Goal: Navigation & Orientation: Find specific page/section

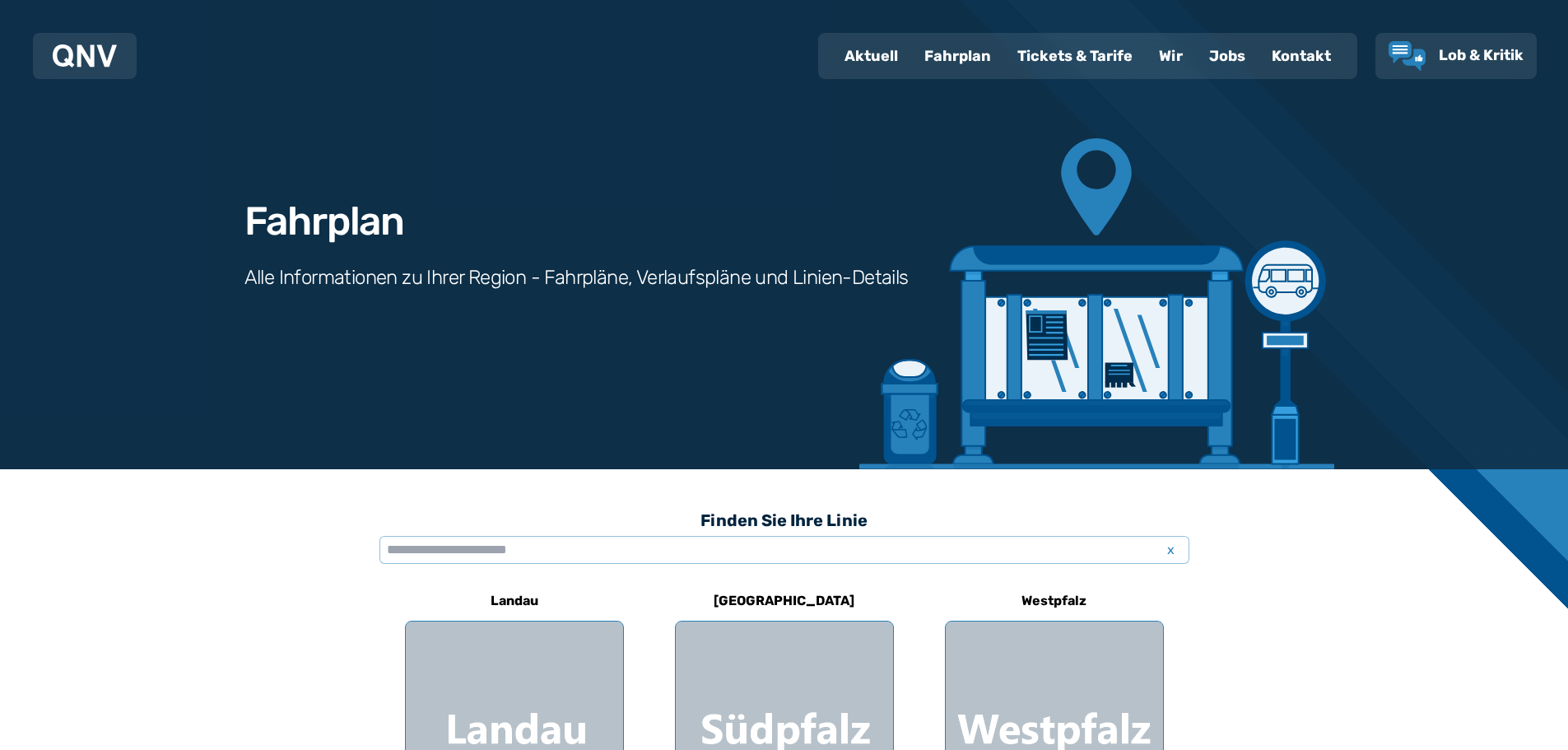
click at [884, 56] on div "Aktuell" at bounding box center [870, 56] width 80 height 43
select select "*"
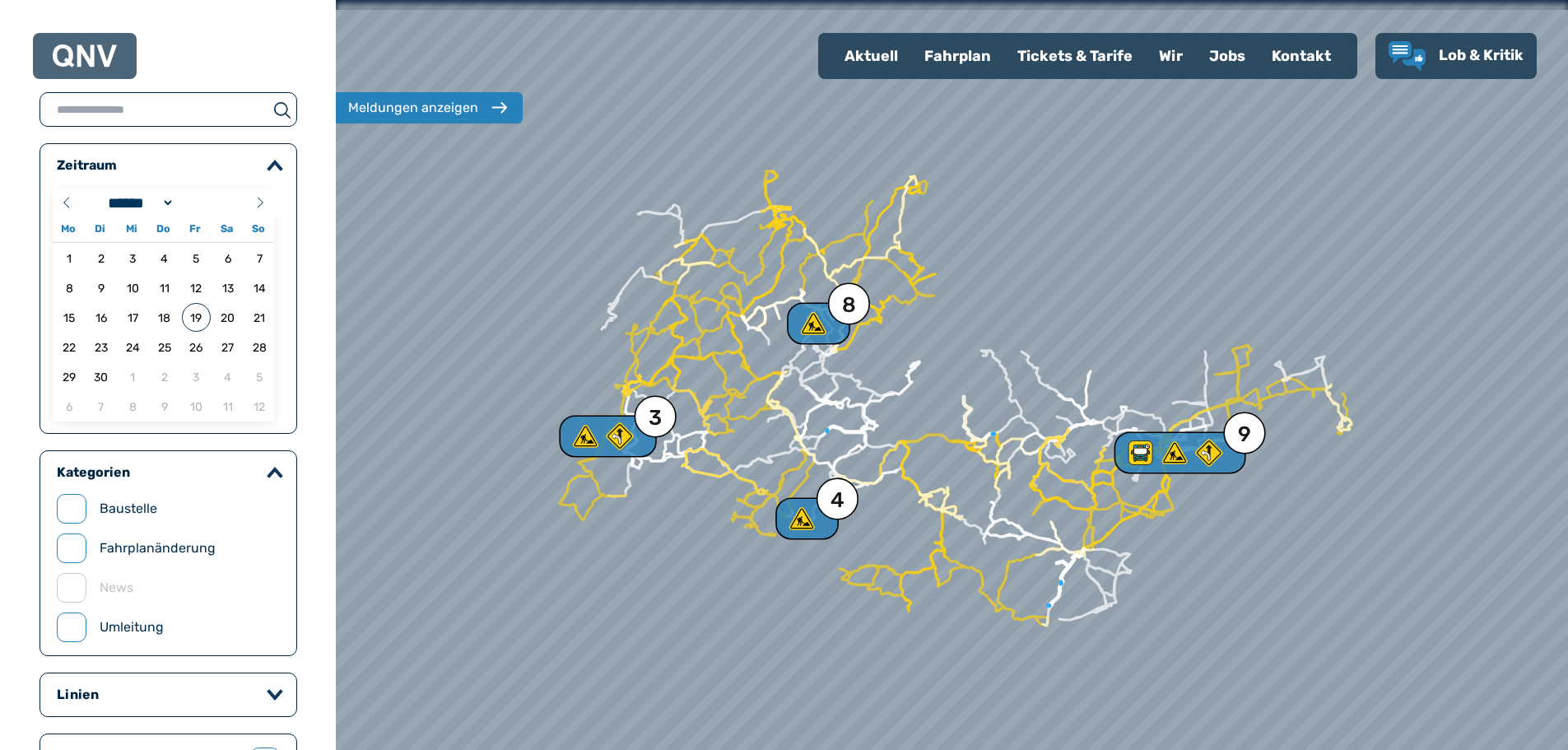
click at [965, 48] on div "Fahrplan" at bounding box center [958, 56] width 93 height 43
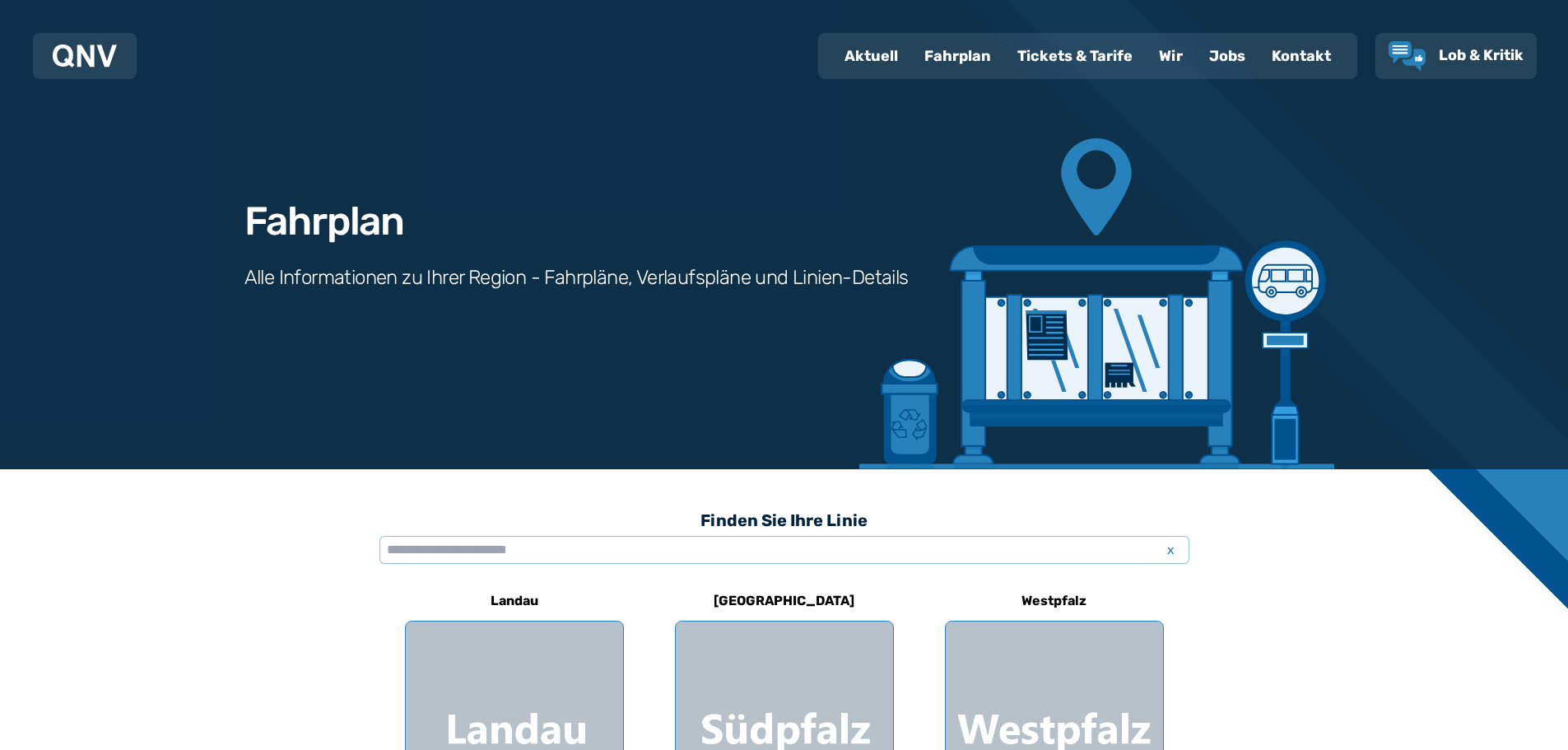
click at [1070, 59] on div "Tickets & Tarife" at bounding box center [1075, 56] width 142 height 43
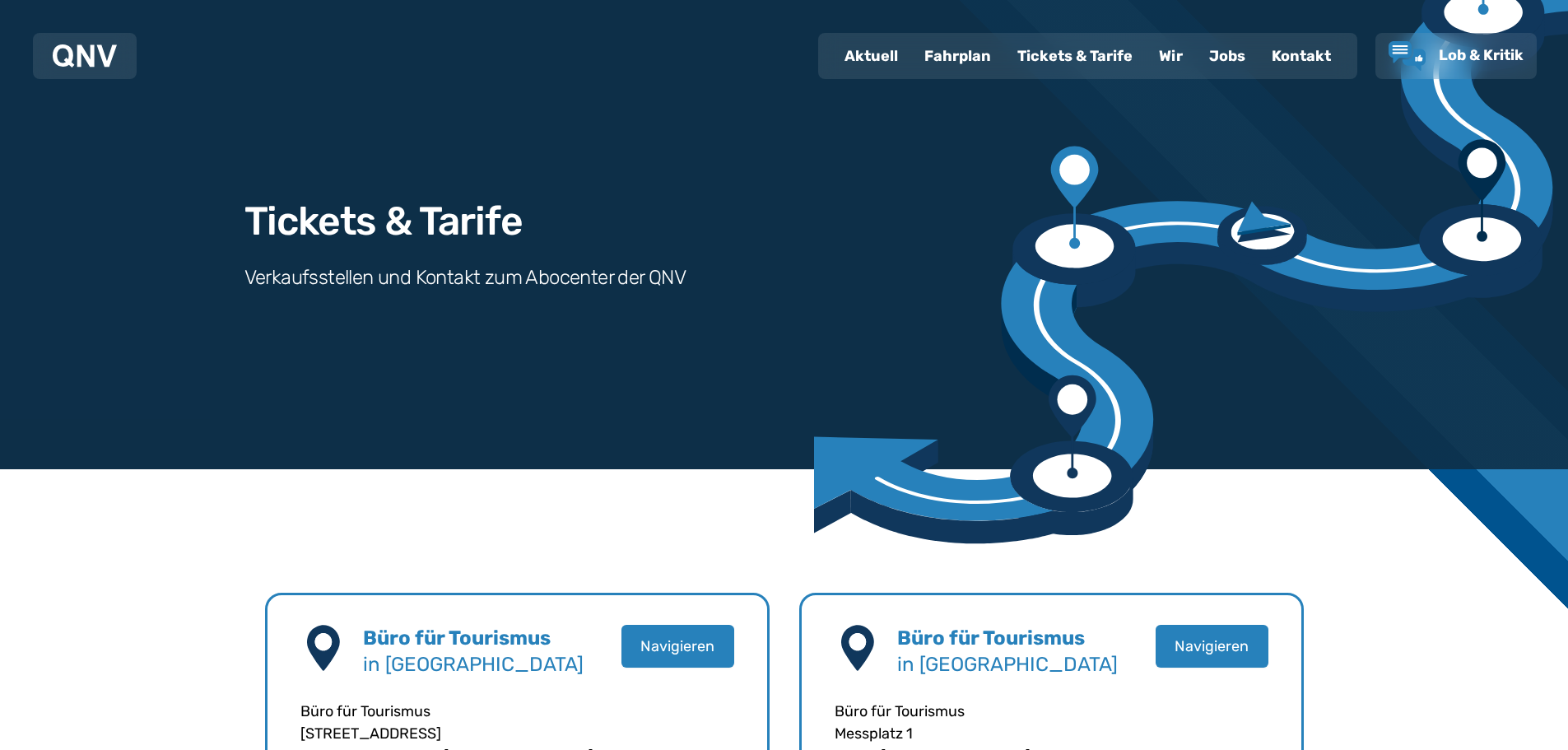
click at [957, 52] on div "Fahrplan" at bounding box center [958, 56] width 93 height 43
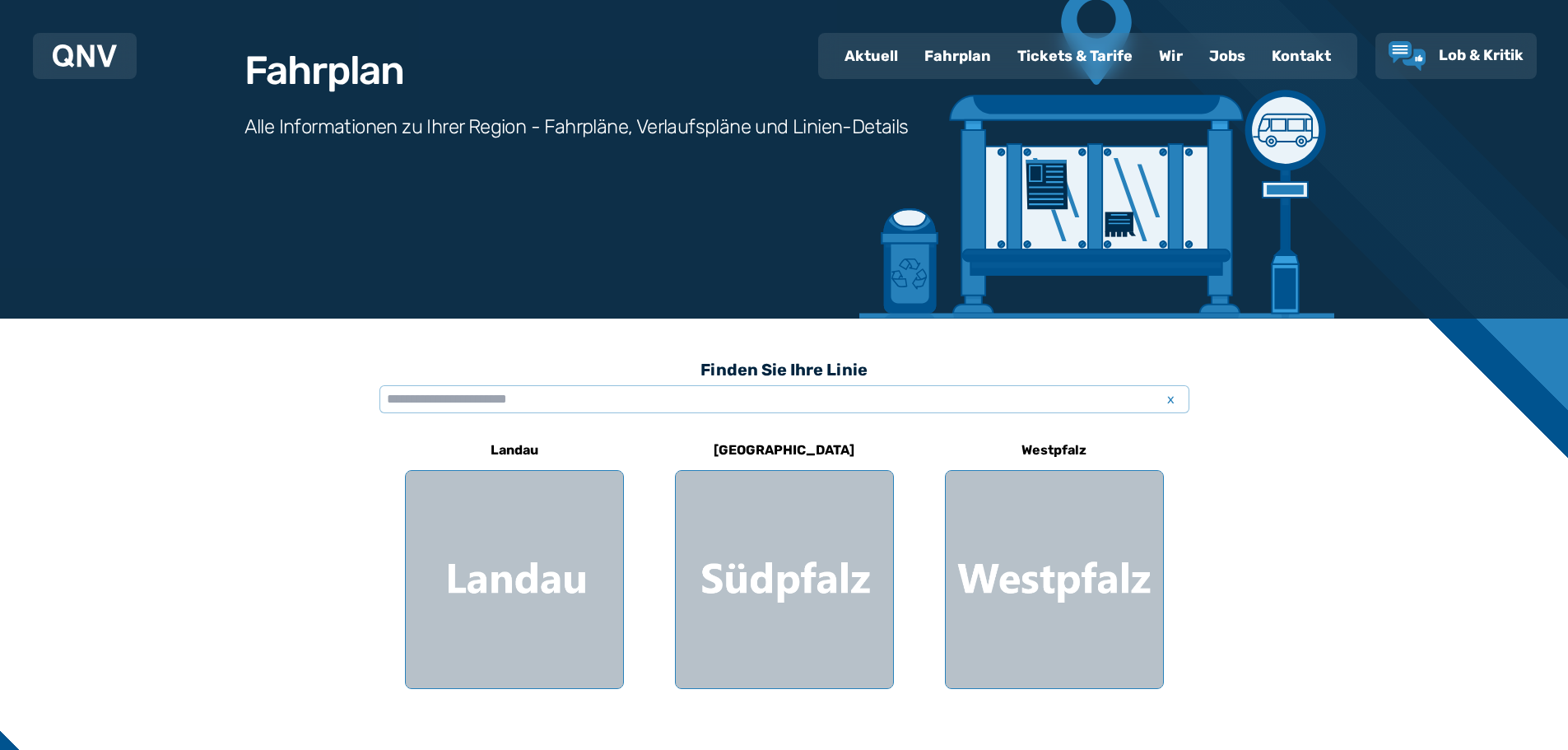
scroll to position [165, 0]
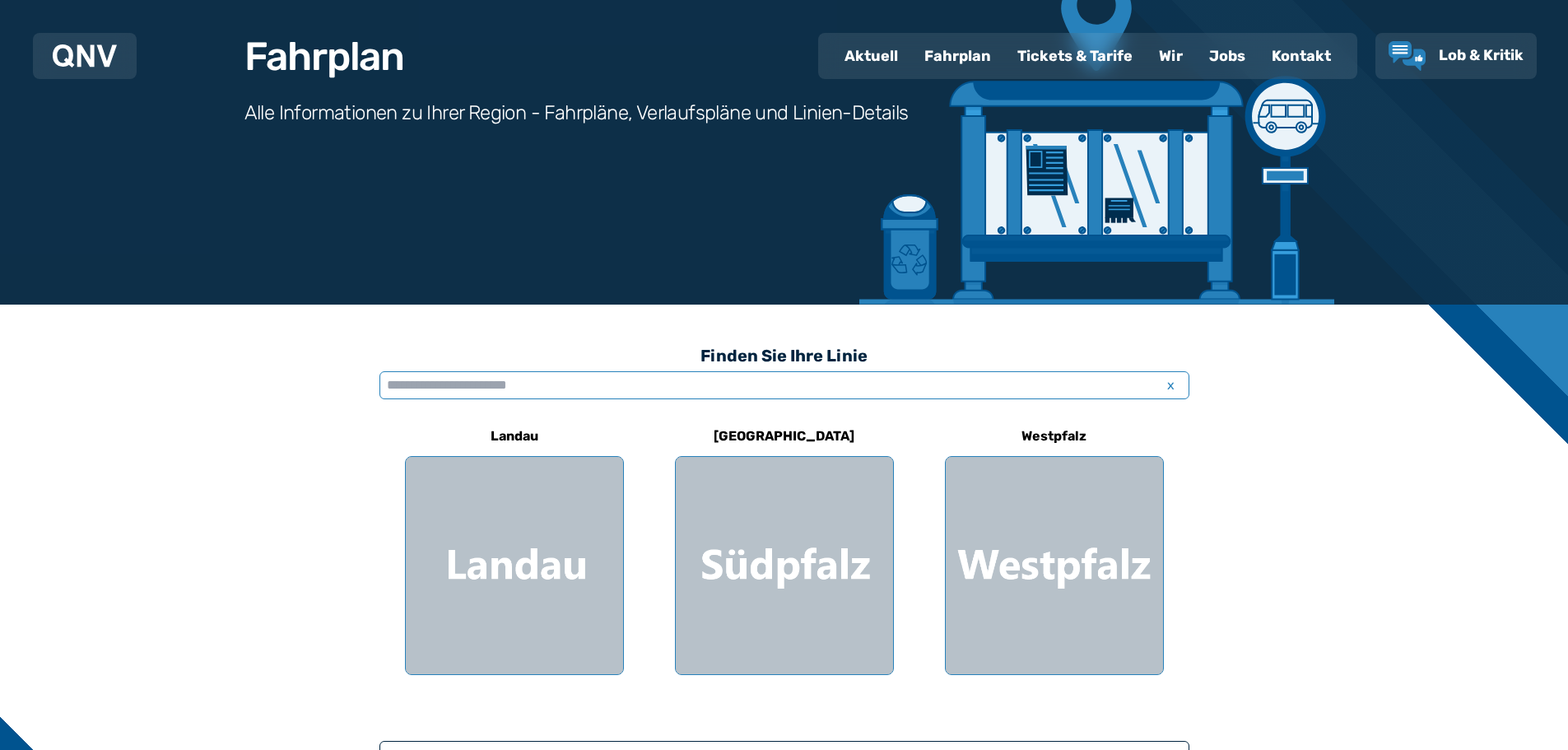
click at [771, 382] on input "text" at bounding box center [784, 385] width 810 height 28
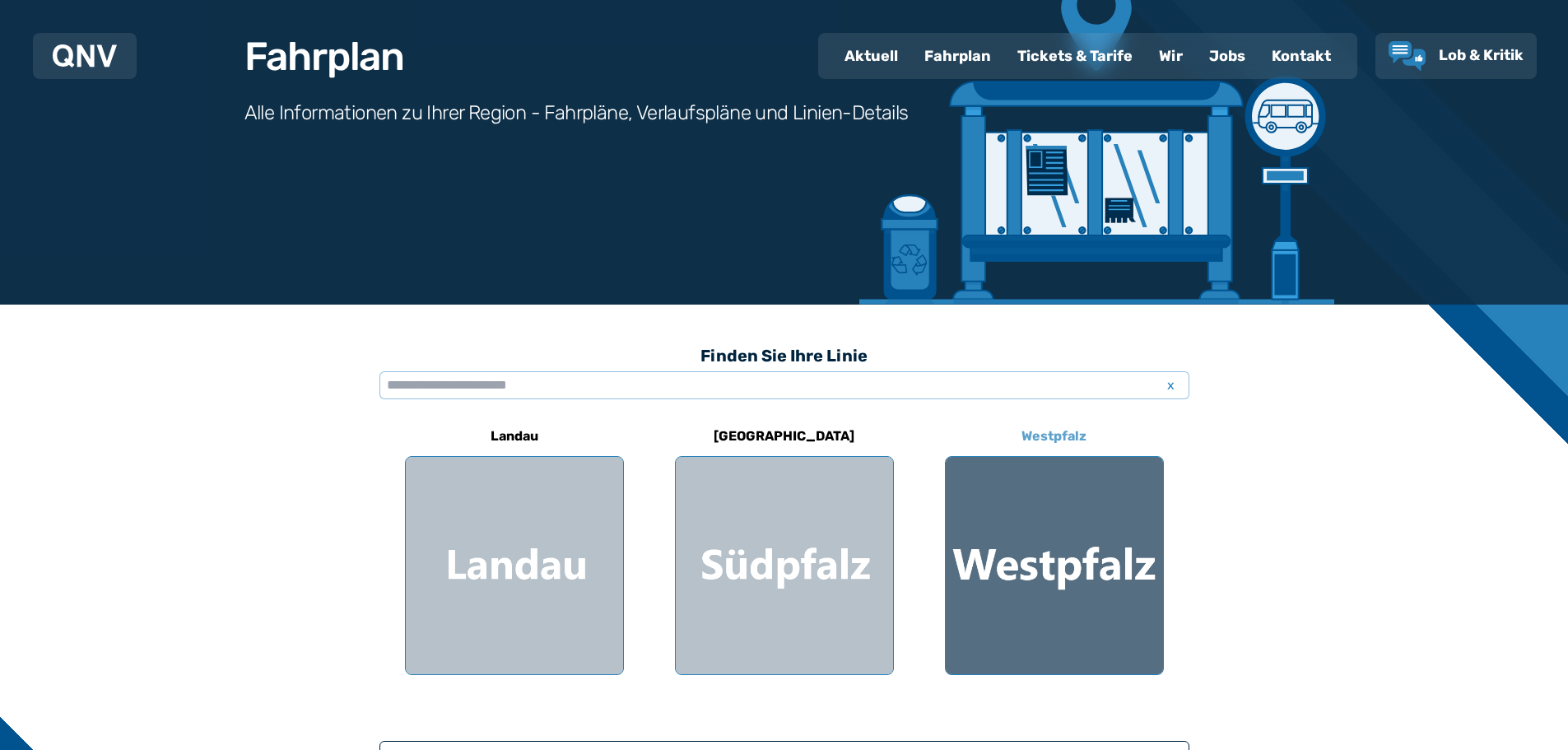
click at [1089, 606] on div at bounding box center [1054, 565] width 218 height 218
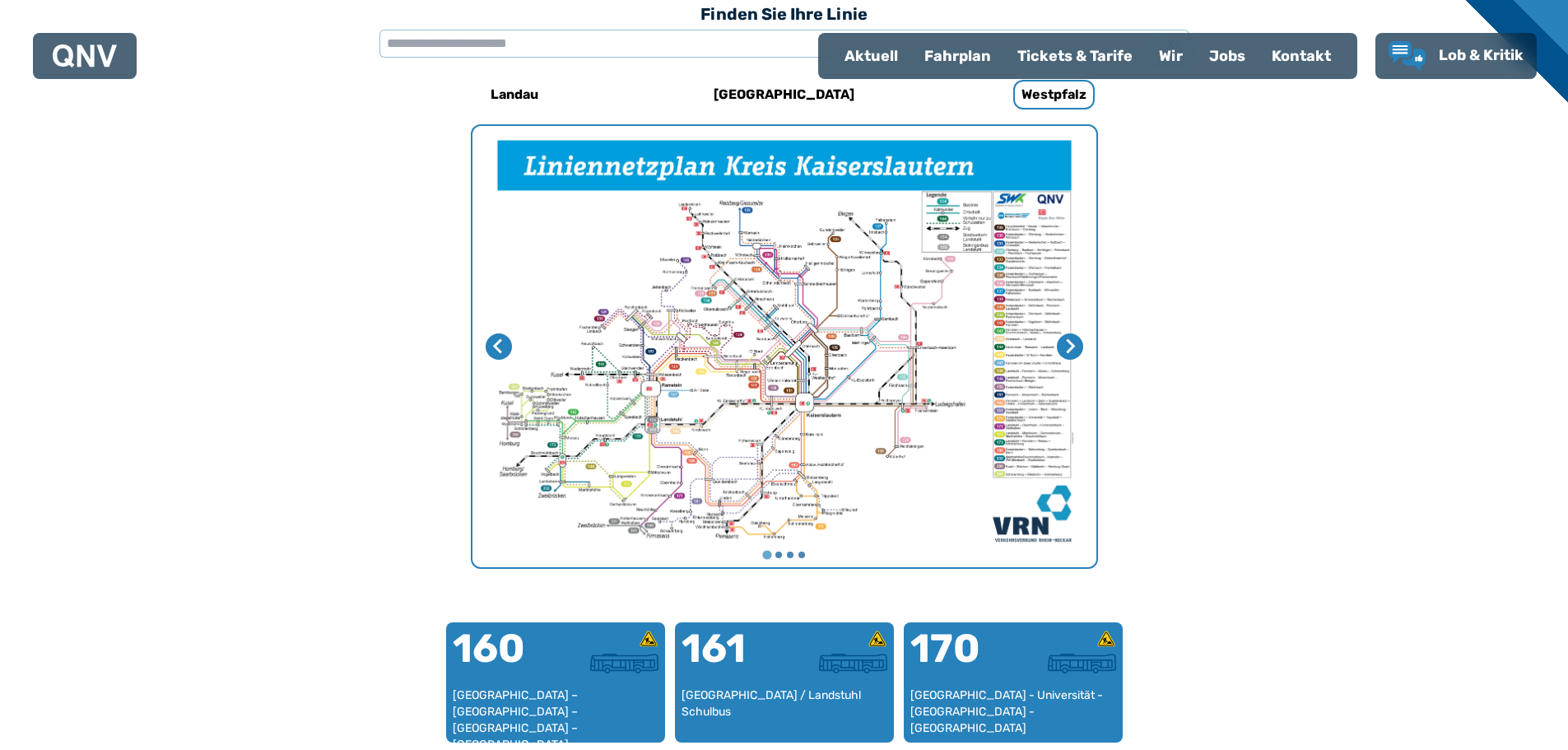
scroll to position [507, 0]
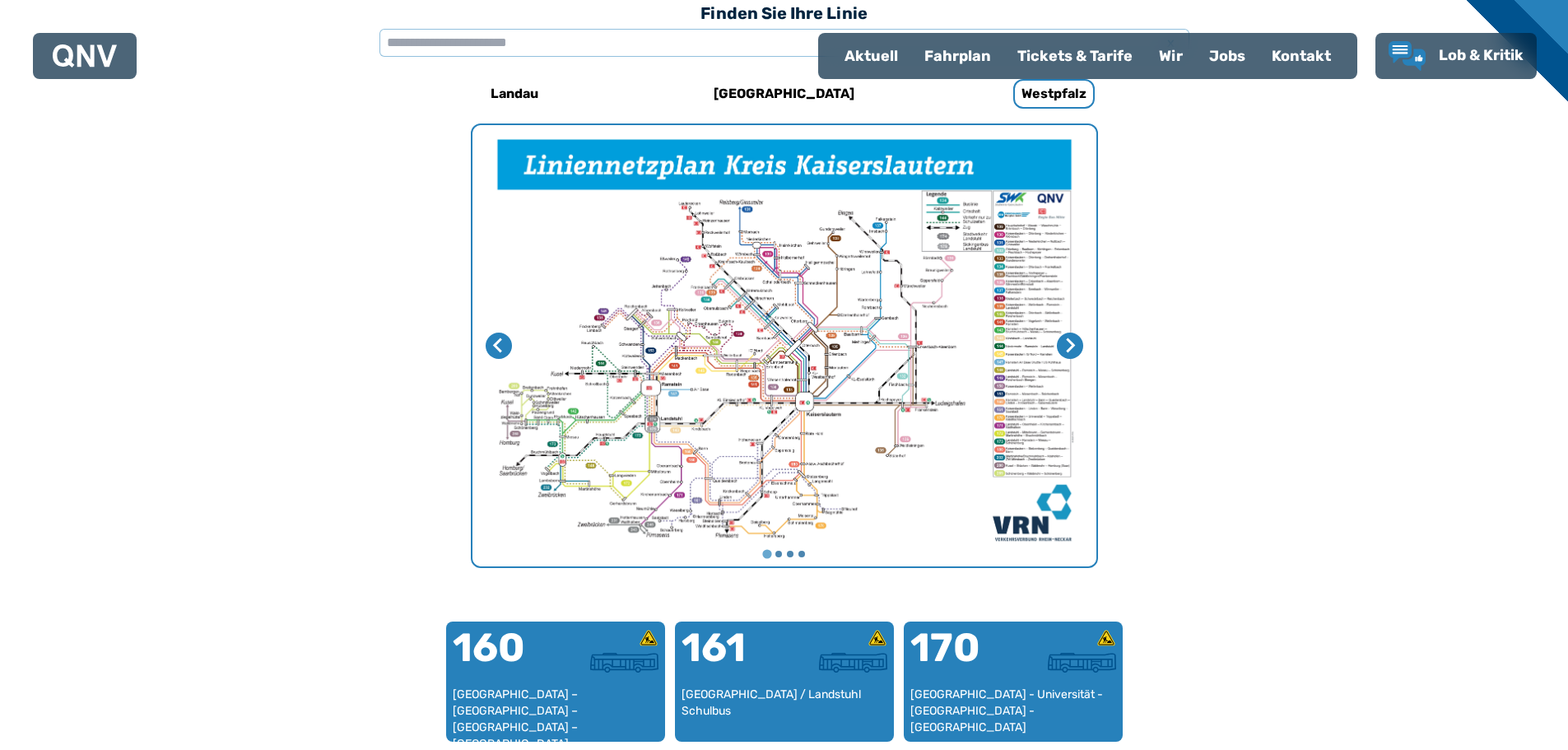
scroll to position [165, 0]
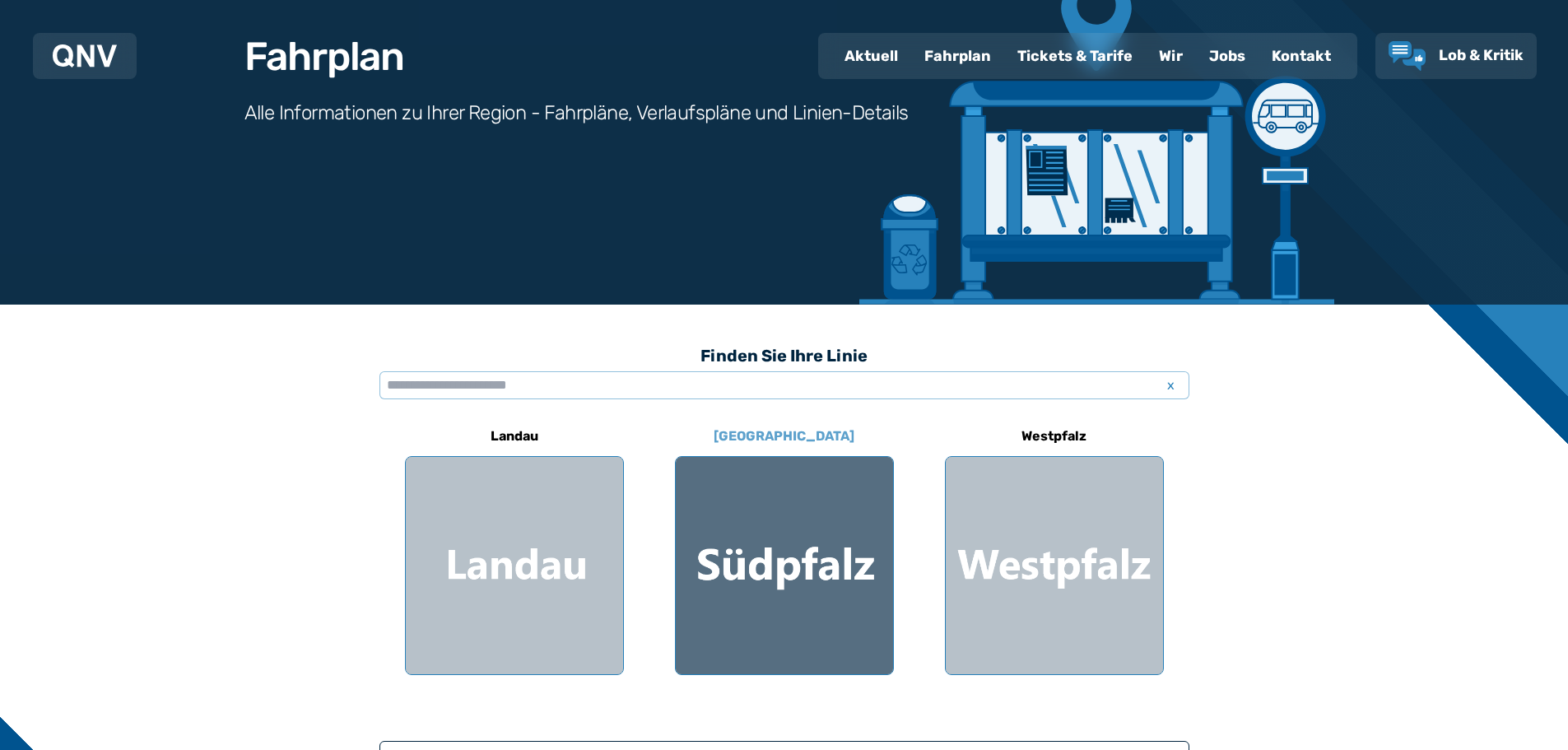
click at [787, 551] on div at bounding box center [784, 565] width 218 height 218
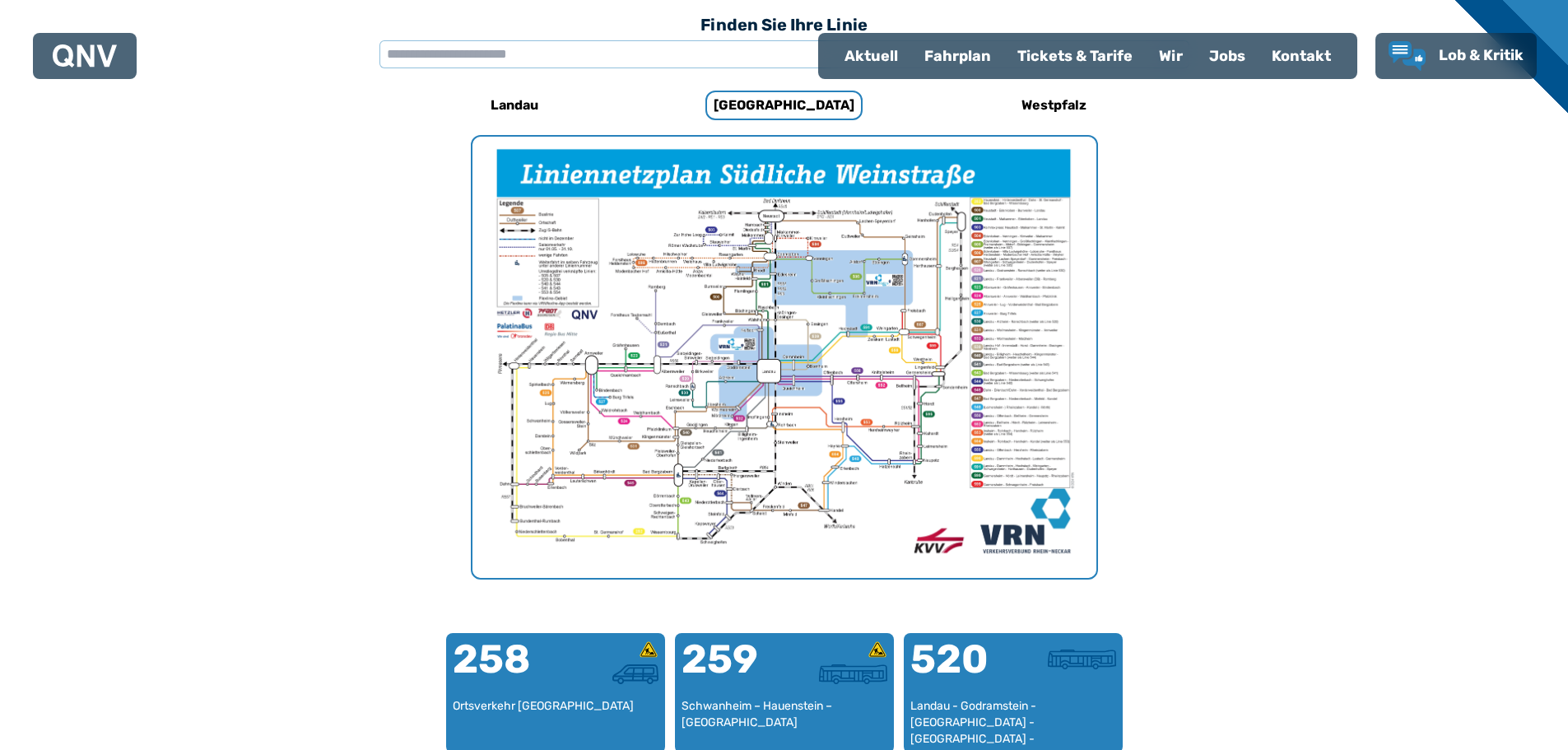
scroll to position [507, 0]
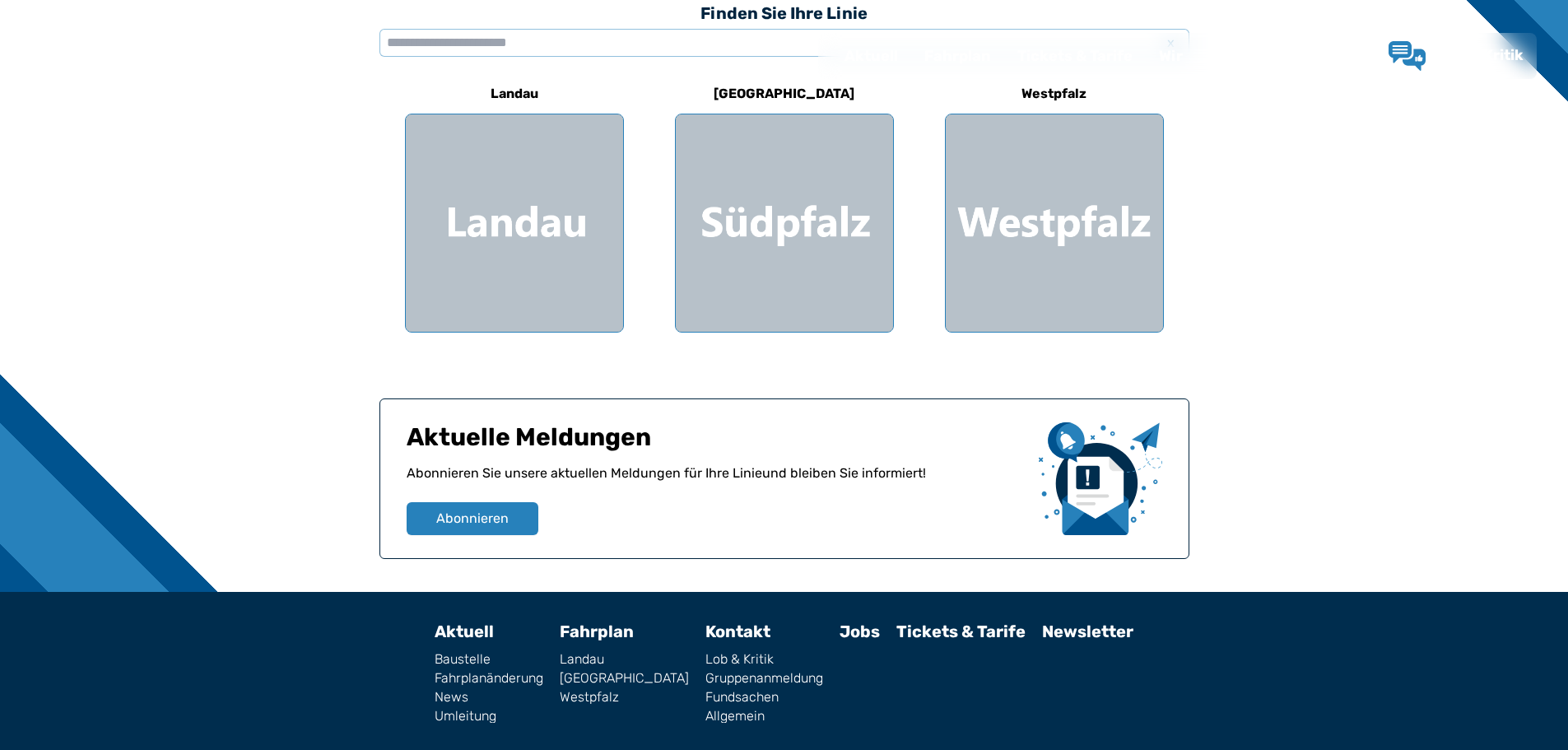
scroll to position [165, 0]
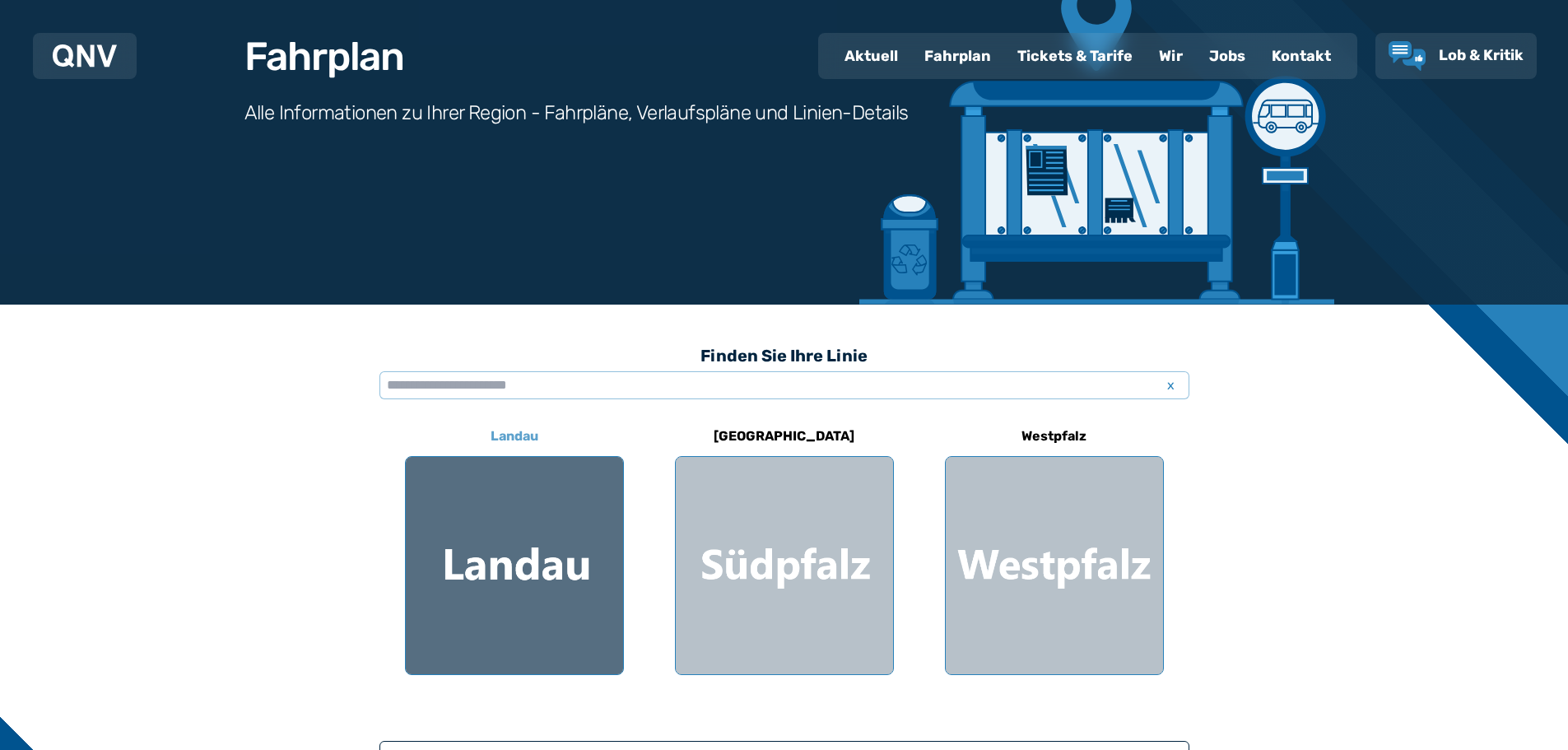
click at [512, 578] on div at bounding box center [514, 565] width 218 height 218
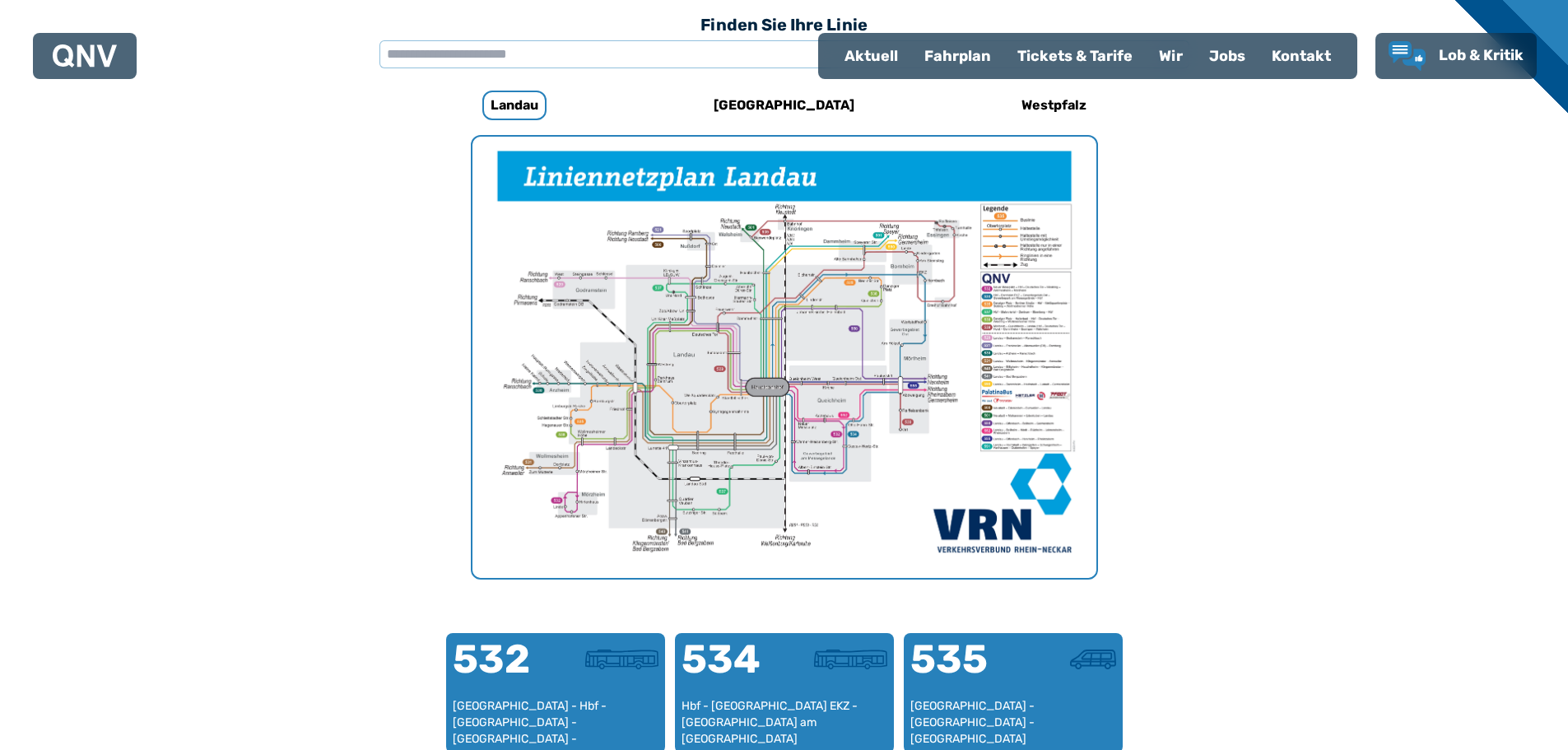
scroll to position [507, 0]
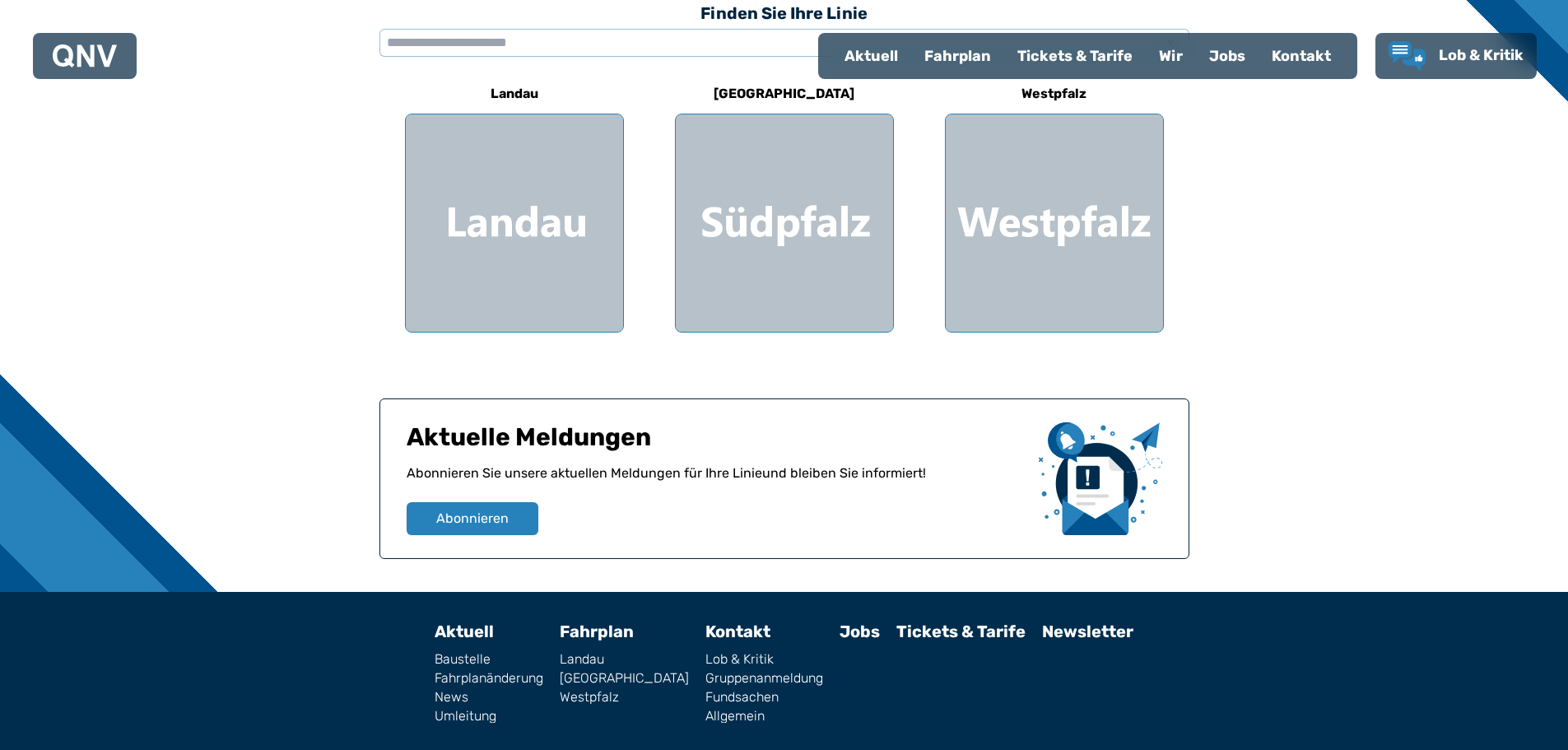
scroll to position [165, 0]
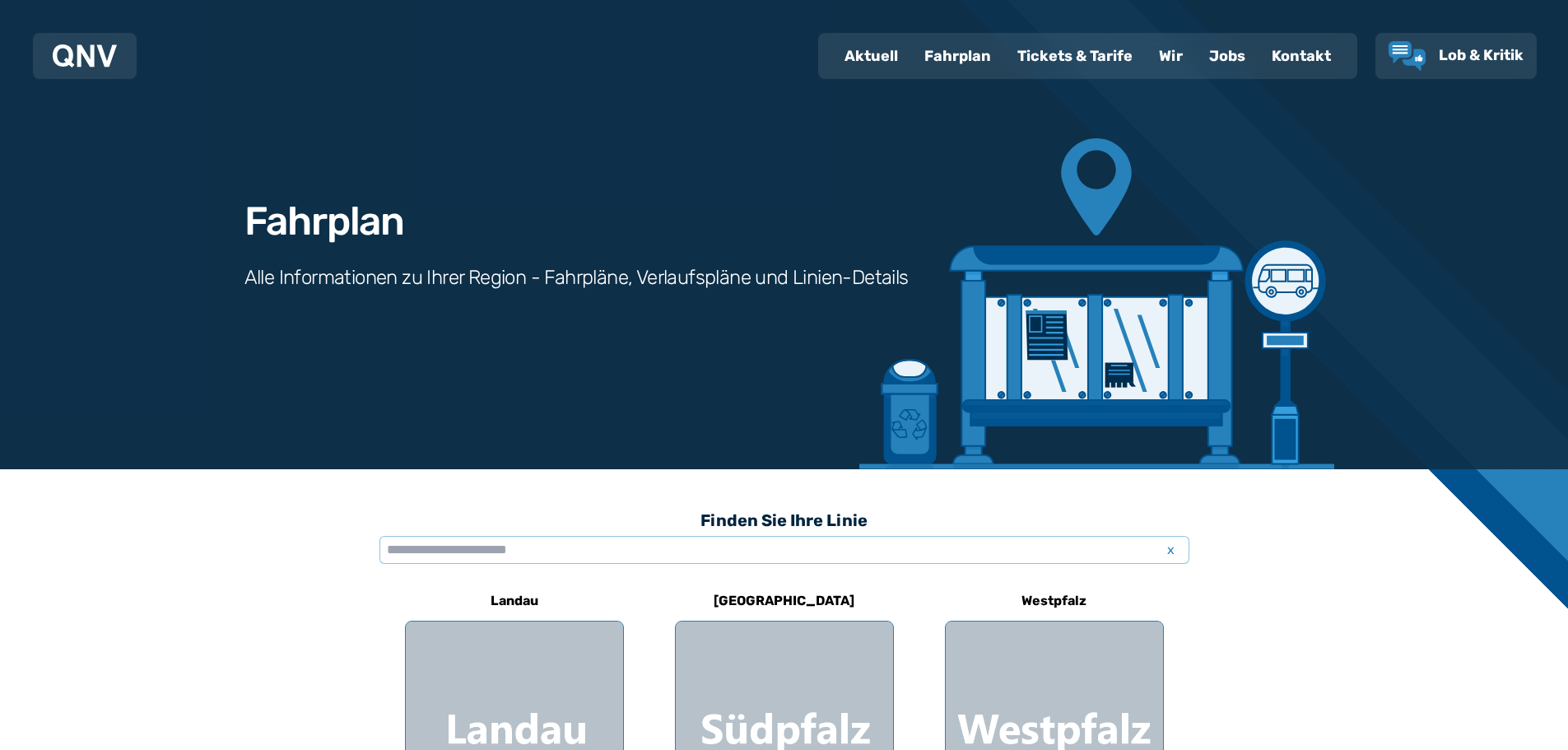
select select "*"
